Goal: Check status: Check status

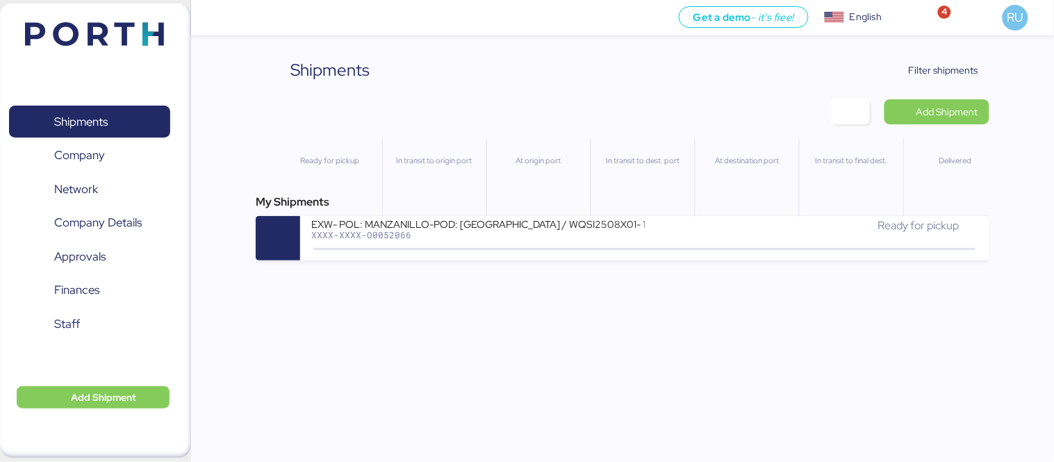
click at [1054, 244] on div "Shipments Clear Filters Filter shipments Add Shipment Ready for pickup In trans…" at bounding box center [527, 130] width 1054 height 261
click at [948, 60] on span "Filter shipments" at bounding box center [935, 69] width 87 height 19
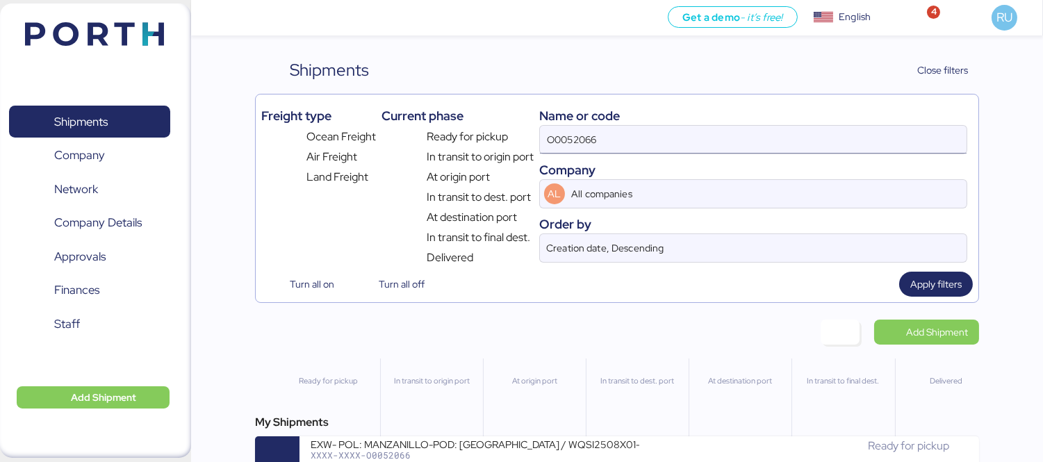
click at [676, 140] on input "O0052066" at bounding box center [753, 140] width 427 height 28
drag, startPoint x: 676, startPoint y: 140, endPoint x: 641, endPoint y: 137, distance: 34.2
click at [641, 137] on input "O0052066" at bounding box center [753, 140] width 427 height 28
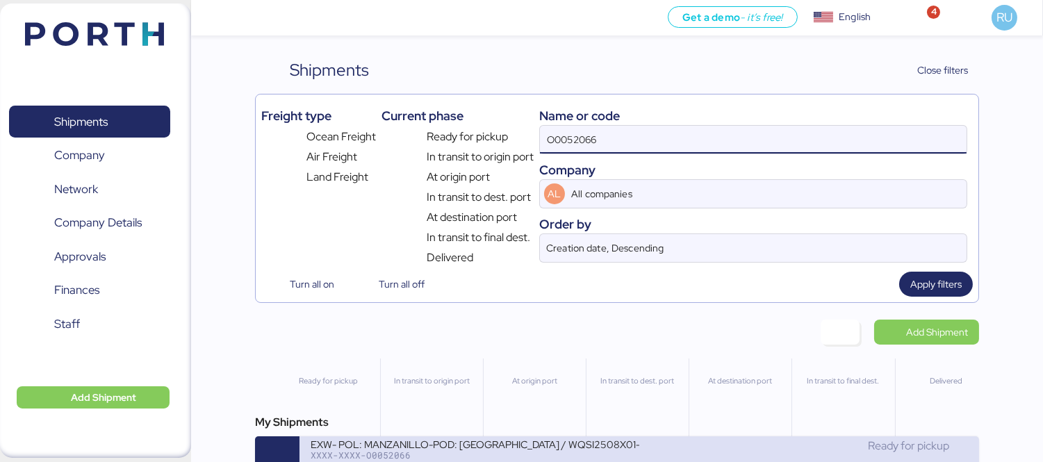
click at [639, 453] on div "Ready for pickup" at bounding box center [803, 446] width 329 height 17
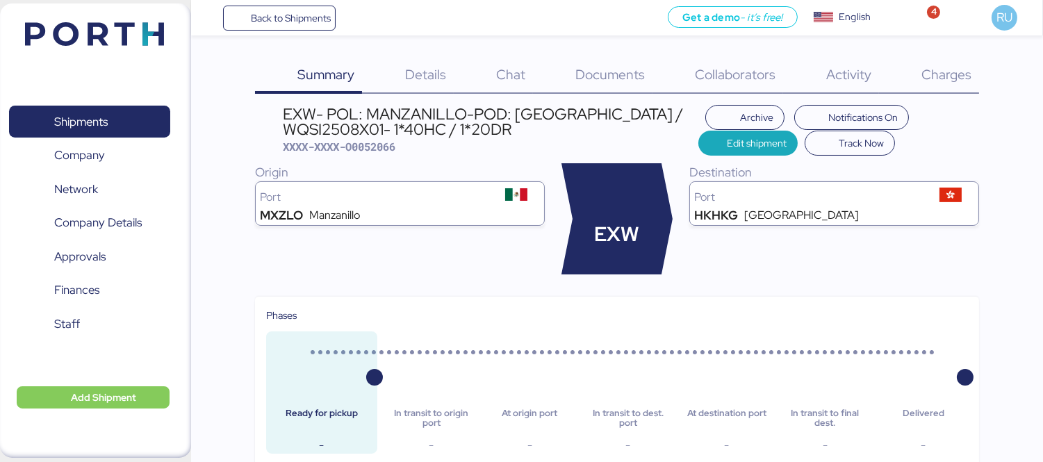
click at [954, 79] on span "Charges" at bounding box center [947, 74] width 50 height 18
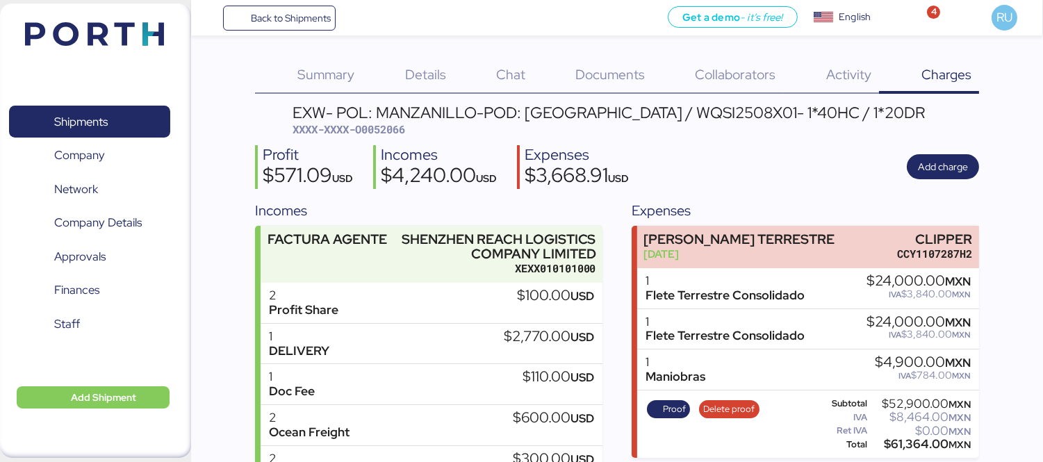
scroll to position [183, 0]
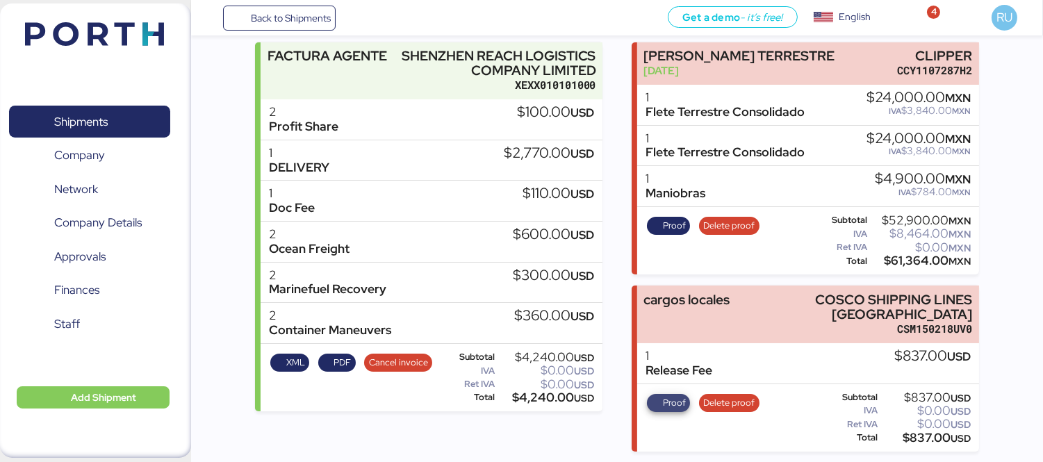
click at [674, 398] on span "Proof" at bounding box center [674, 402] width 23 height 15
